Goal: Transaction & Acquisition: Purchase product/service

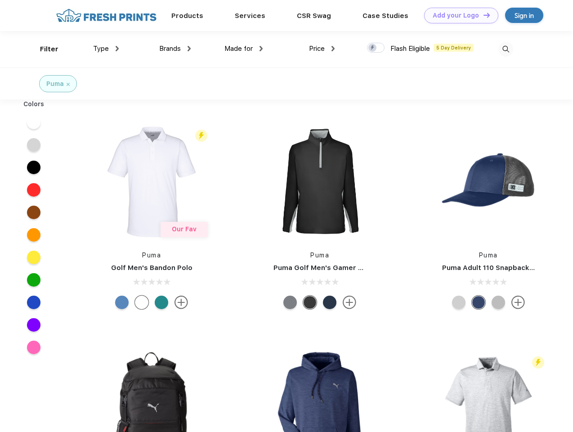
click at [458, 15] on link "Add your Logo Design Tool" at bounding box center [461, 16] width 74 height 16
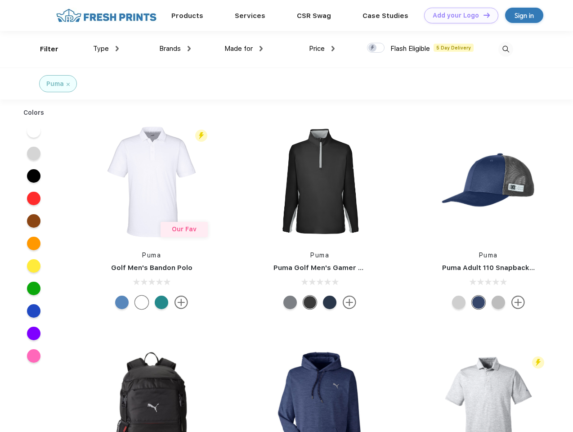
click at [0, 0] on div "Design Tool" at bounding box center [0, 0] width 0 height 0
click at [483, 15] on link "Add your Logo Design Tool" at bounding box center [461, 16] width 74 height 16
click at [43, 49] on div "Filter" at bounding box center [49, 49] width 18 height 10
click at [106, 49] on span "Type" at bounding box center [101, 49] width 16 height 8
click at [175, 49] on span "Brands" at bounding box center [170, 49] width 22 height 8
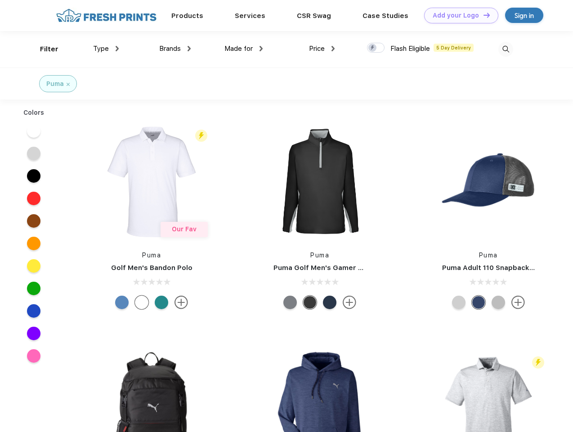
click at [244, 49] on span "Made for" at bounding box center [239, 49] width 28 height 8
click at [322, 49] on span "Price" at bounding box center [317, 49] width 16 height 8
click at [376, 48] on div at bounding box center [376, 48] width 18 height 10
click at [373, 48] on input "checkbox" at bounding box center [370, 45] width 6 height 6
click at [506, 49] on img at bounding box center [506, 49] width 15 height 15
